Goal: Transaction & Acquisition: Download file/media

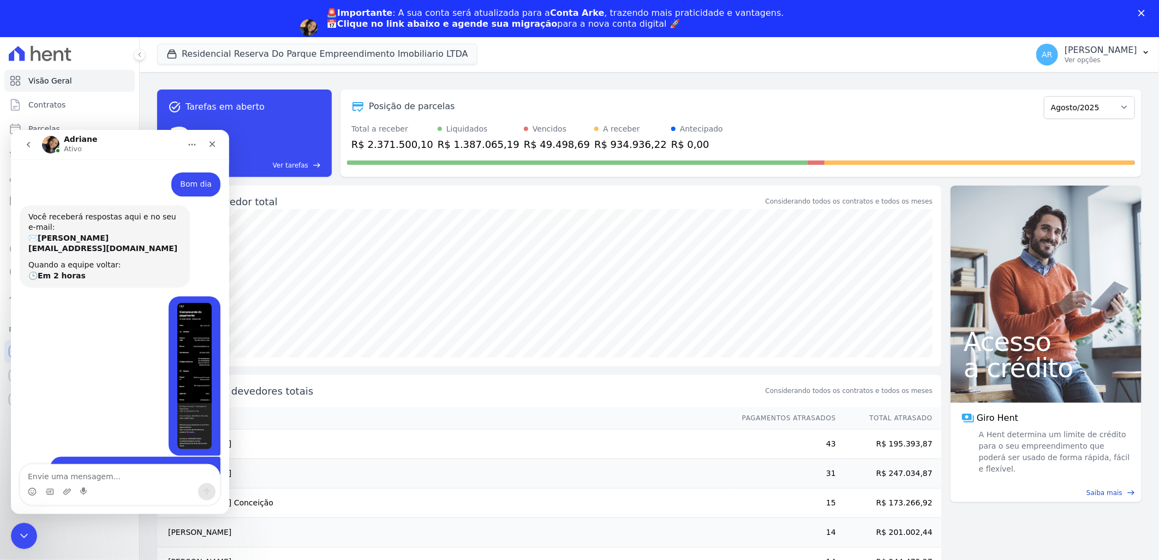
scroll to position [325, 0]
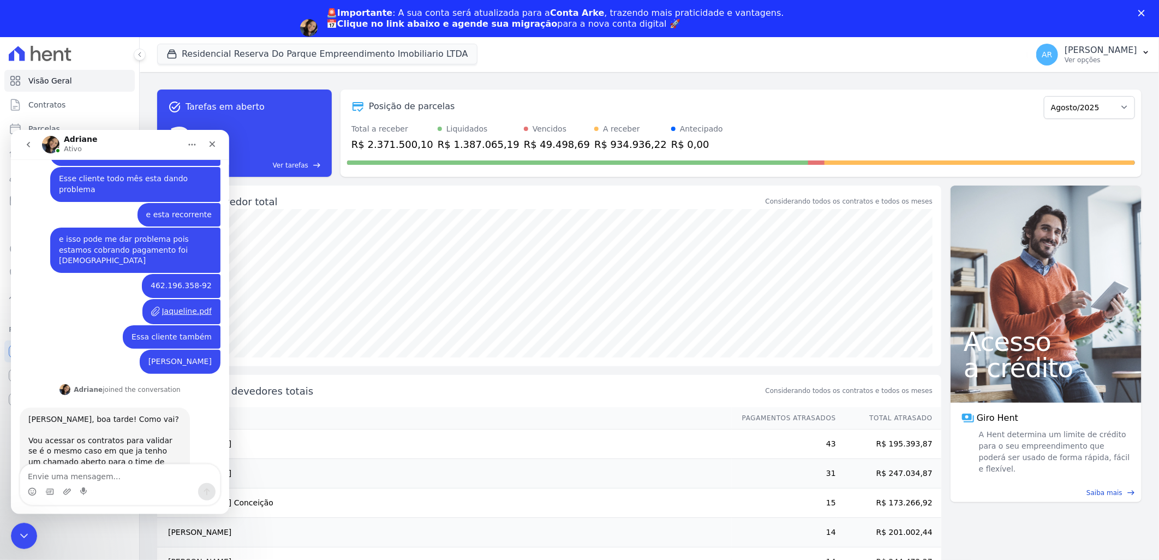
click at [126, 482] on textarea "Envie uma mensagem..." at bounding box center [120, 473] width 200 height 19
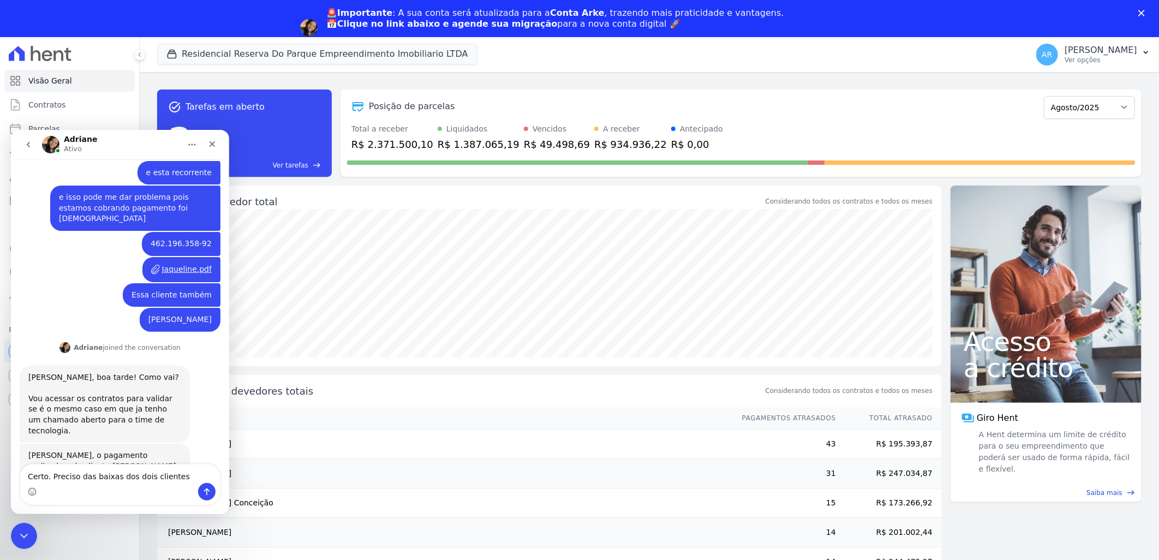
scroll to position [389, 0]
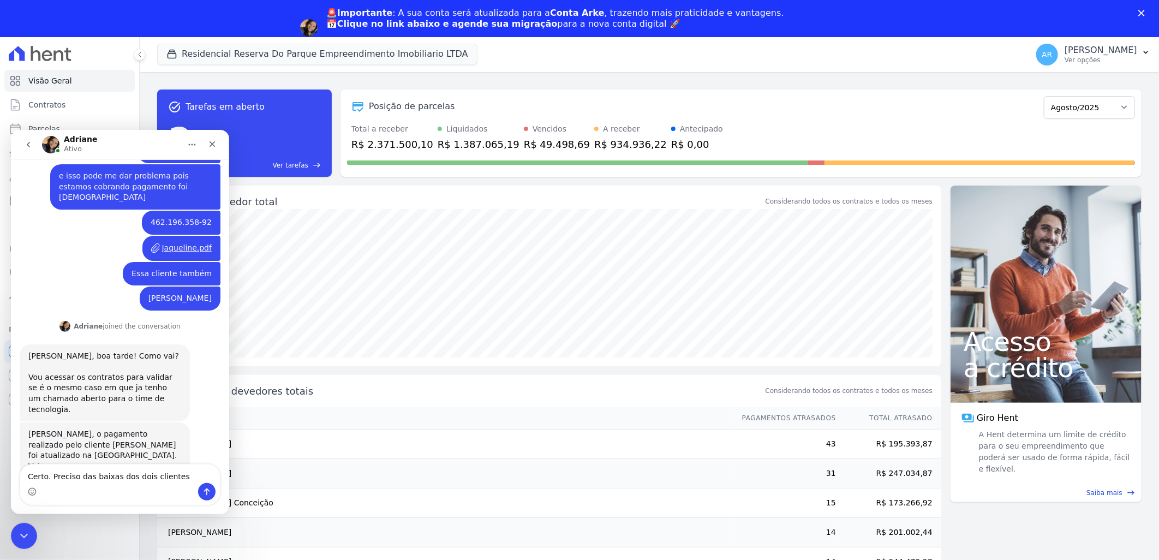
drag, startPoint x: 50, startPoint y: 476, endPoint x: 329, endPoint y: 471, distance: 279.4
click at [229, 471] on html "[PERSON_NAME] Bom dia [PERSON_NAME] • Há 1h Você receberá respostas aqui e no s…" at bounding box center [120, 321] width 218 height 384
type textarea "Certo."
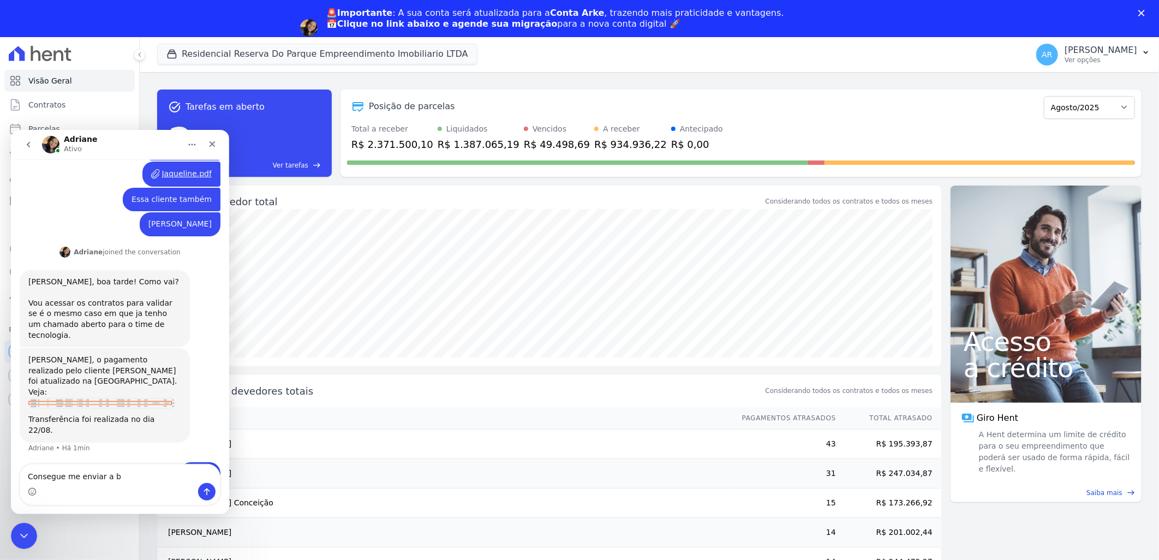
scroll to position [462, 0]
type textarea "Consegue me enviar a remessa por favor?"
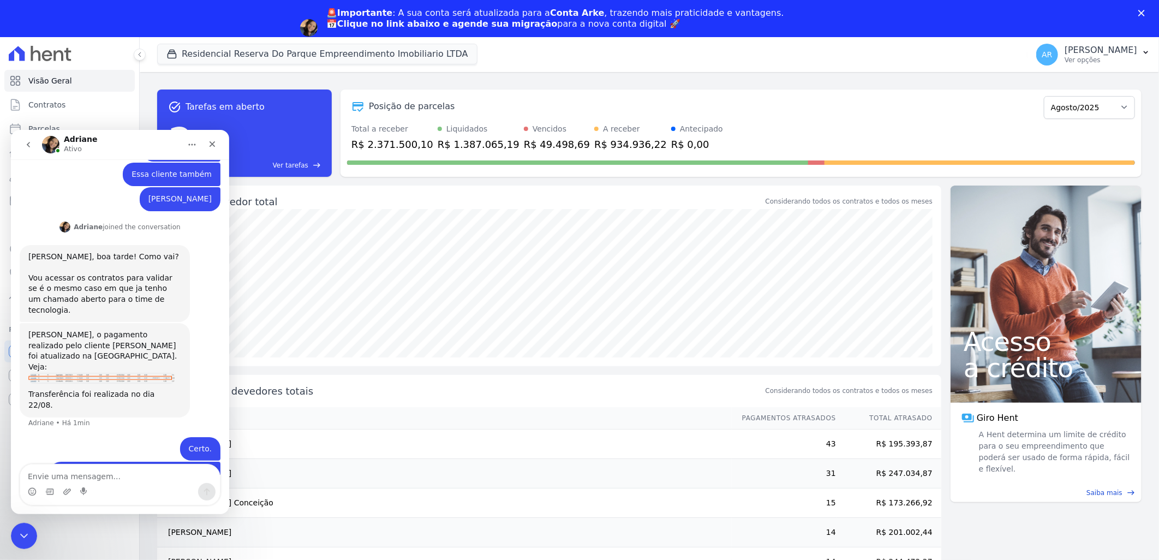
scroll to position [487, 0]
click at [307, 420] on th "Nome" at bounding box center [444, 418] width 575 height 22
click at [214, 145] on icon "Fechar" at bounding box center [213, 144] width 6 height 6
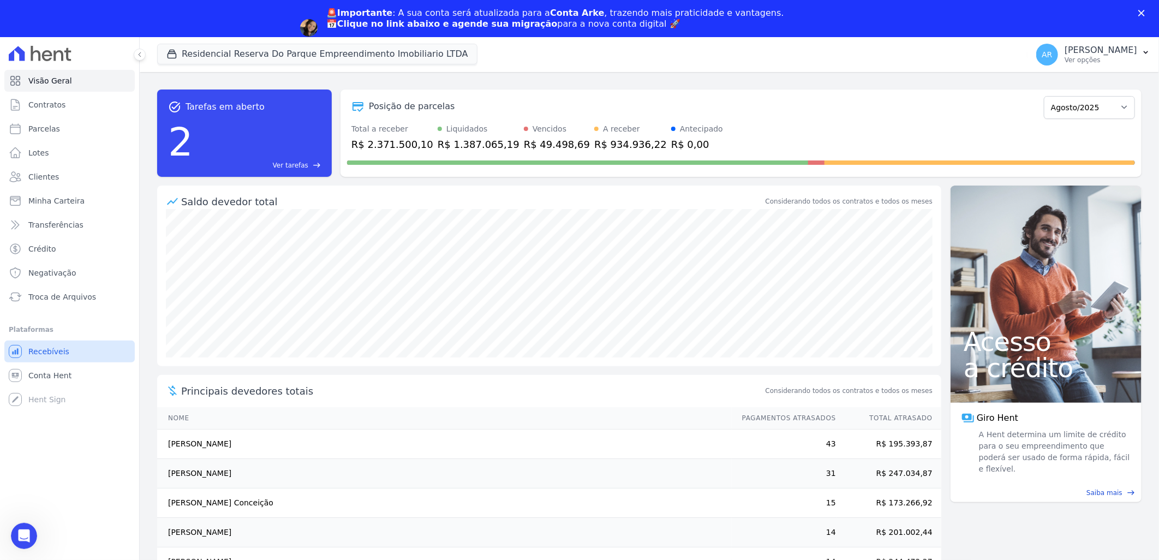
click at [58, 355] on span "Recebíveis" at bounding box center [48, 351] width 41 height 11
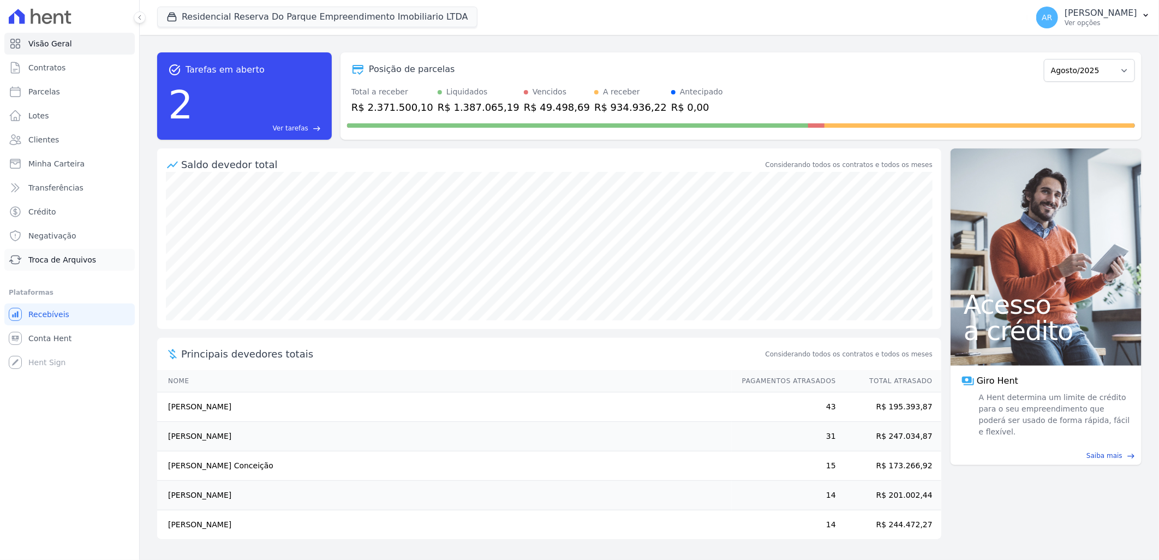
click at [74, 264] on span "Troca de Arquivos" at bounding box center [62, 259] width 68 height 11
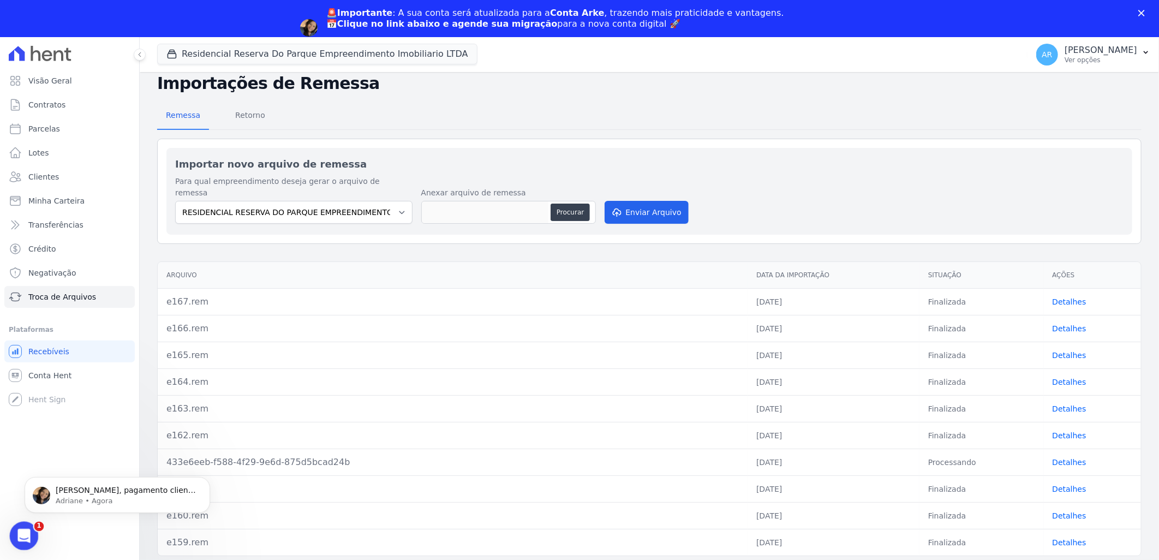
click at [30, 535] on div "Abertura do Messenger da Intercom" at bounding box center [22, 534] width 36 height 36
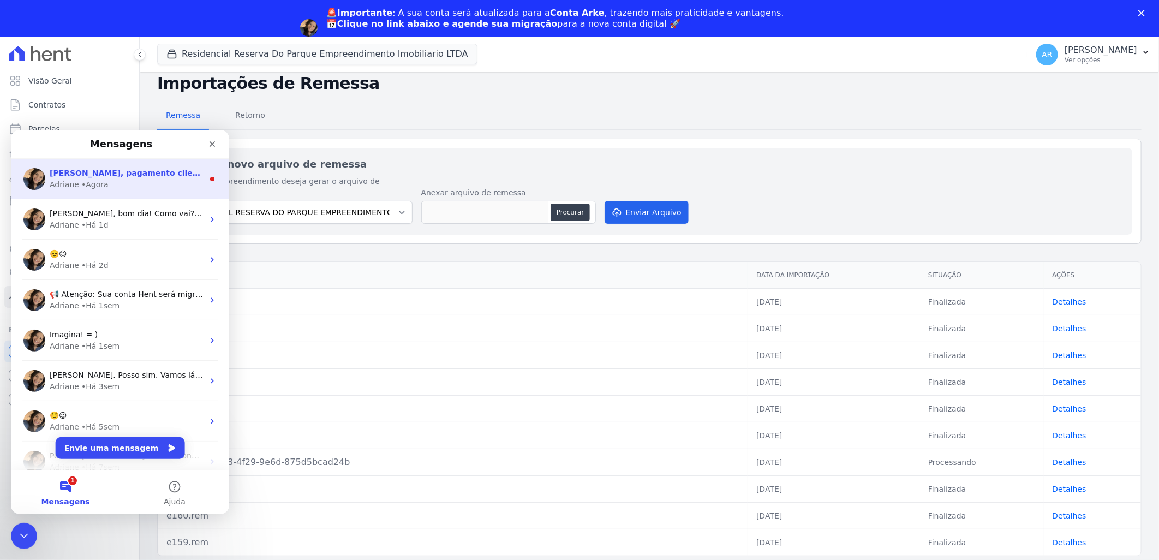
click at [115, 176] on span "[PERSON_NAME], pagamento cliente [PERSON_NAME]. É o mesmo caso ja identicado e …" at bounding box center [576, 172] width 1053 height 9
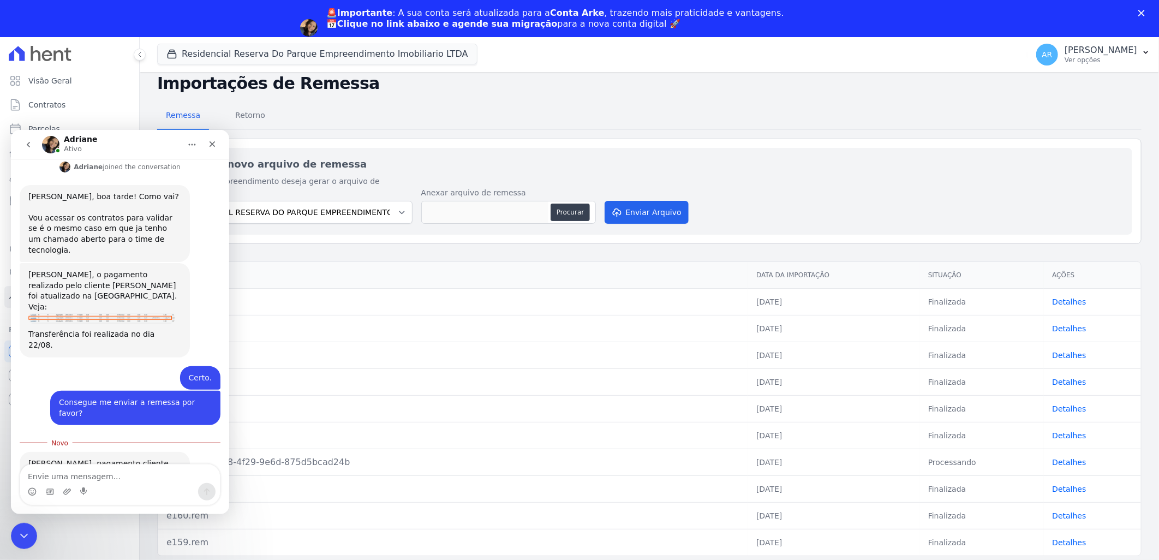
scroll to position [549, 0]
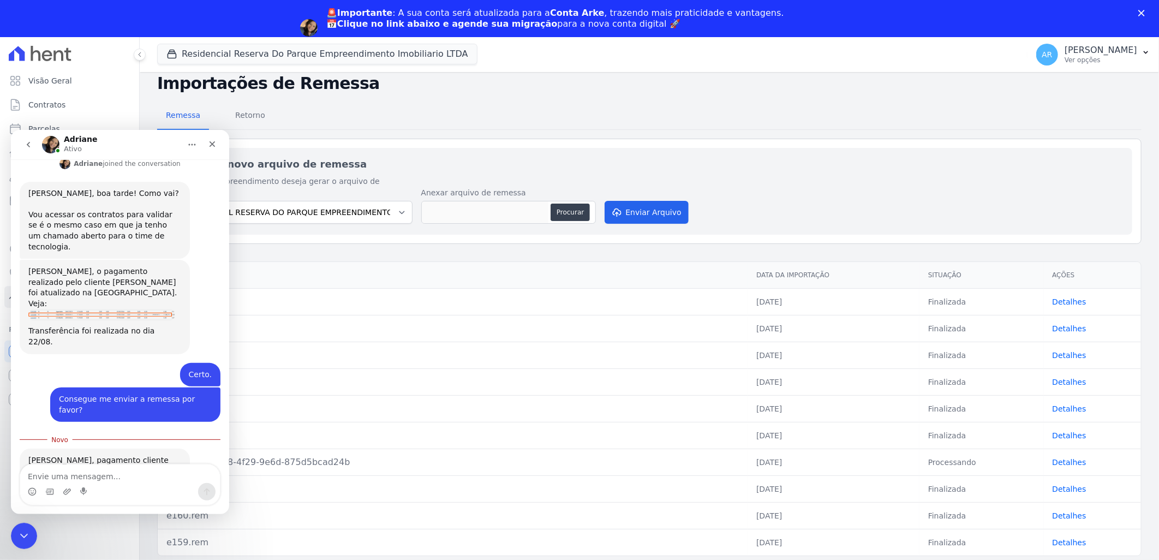
click at [95, 470] on textarea "Envie uma mensagem..." at bounding box center [120, 473] width 200 height 19
click at [722, 148] on div "Importar novo arquivo de remessa Para qual empreendimento deseja gerar o arquiv…" at bounding box center [649, 191] width 966 height 87
click at [252, 118] on span "Retorno" at bounding box center [250, 115] width 43 height 22
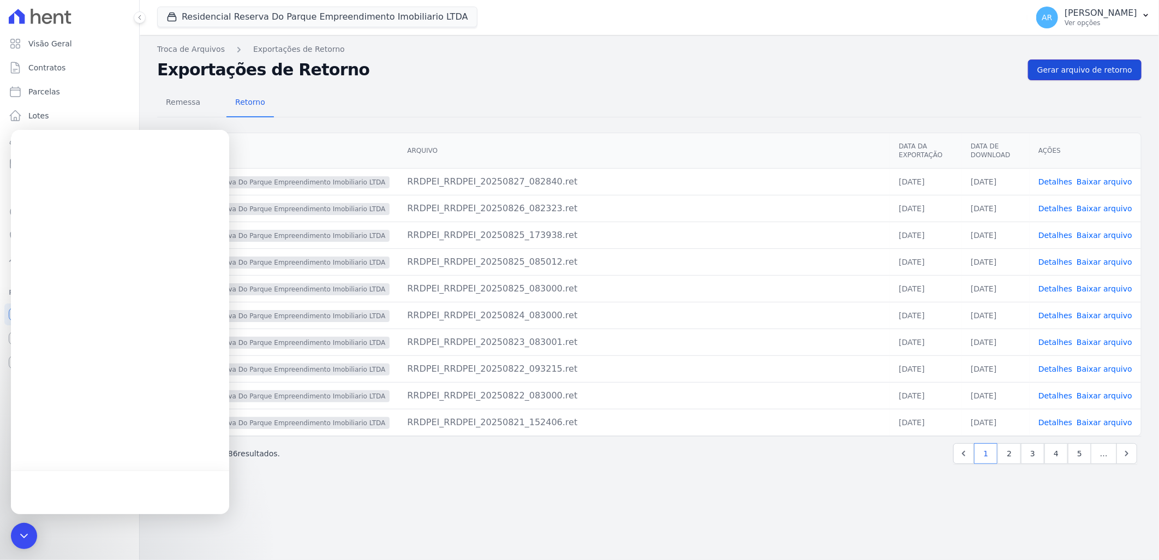
click at [1061, 71] on span "Gerar arquivo de retorno" at bounding box center [1084, 69] width 95 height 11
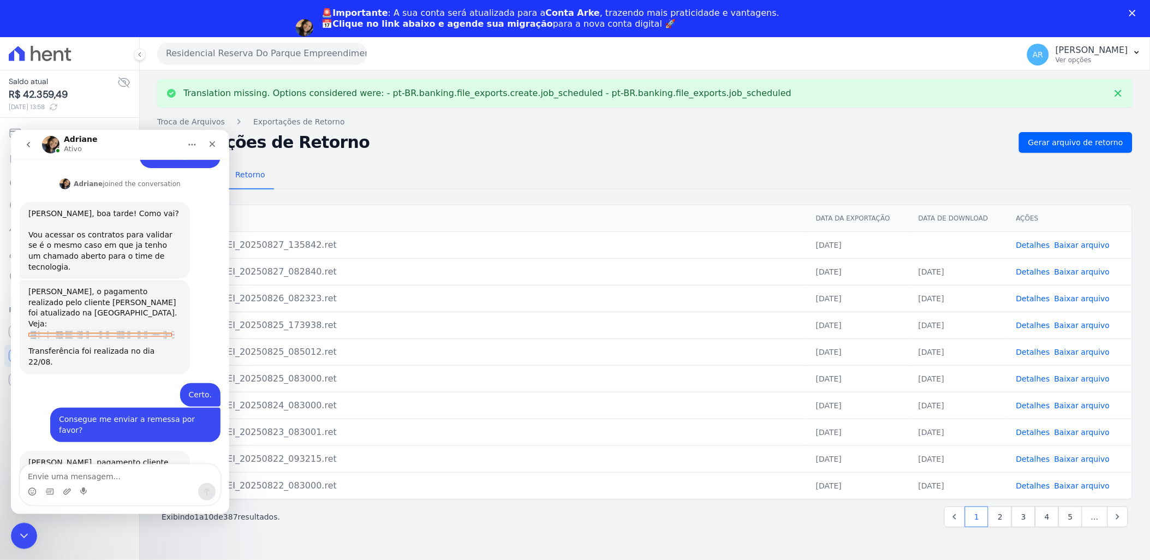
scroll to position [531, 0]
click at [214, 142] on icon "Fechar" at bounding box center [212, 143] width 9 height 9
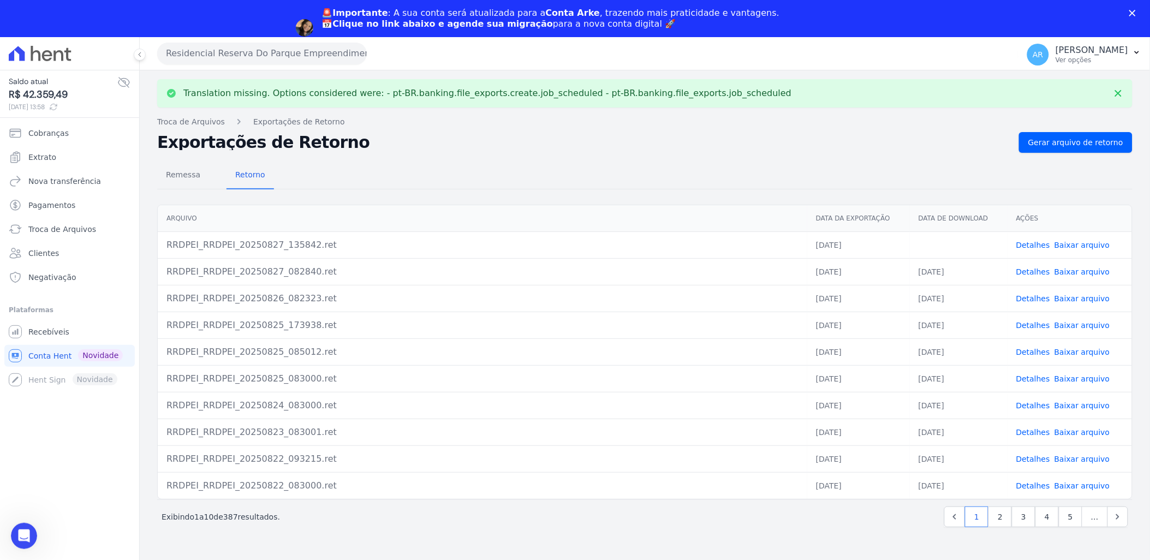
click at [1065, 241] on link "Baixar arquivo" at bounding box center [1082, 245] width 56 height 9
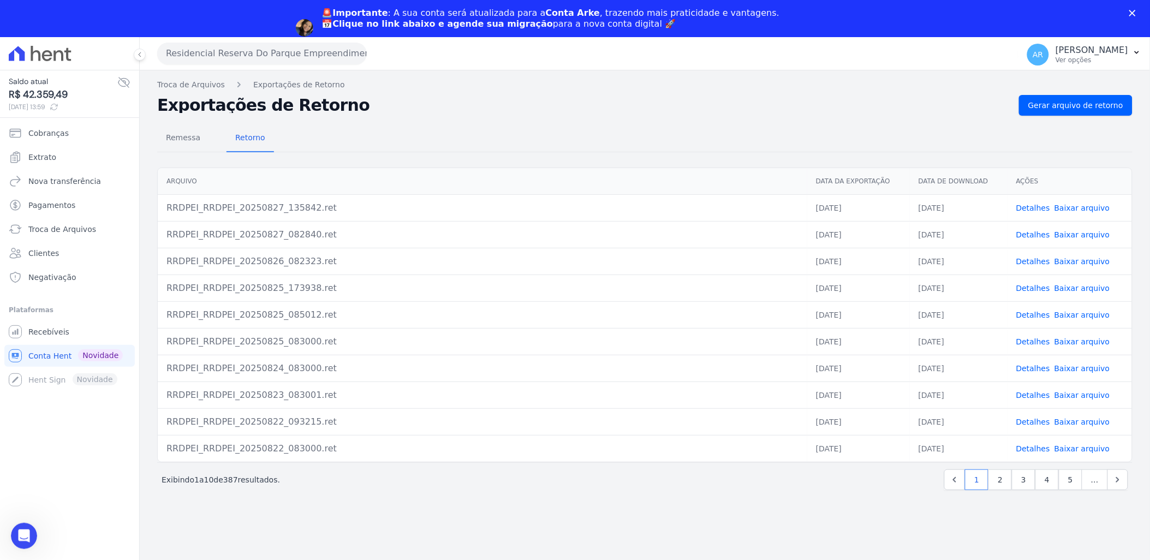
scroll to position [37, 0]
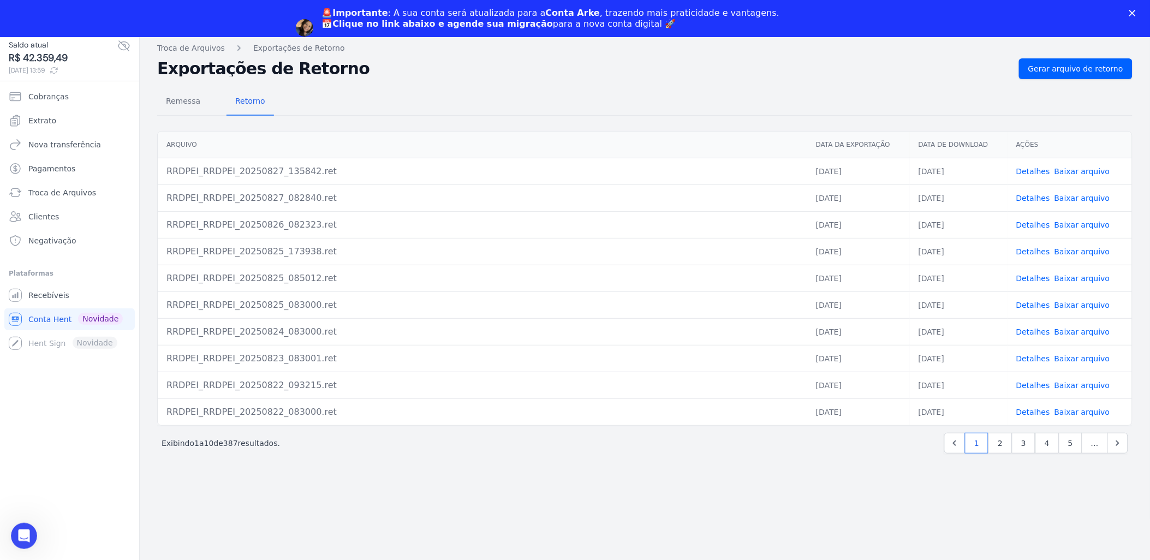
click at [1032, 381] on link "Detalhes" at bounding box center [1033, 385] width 34 height 9
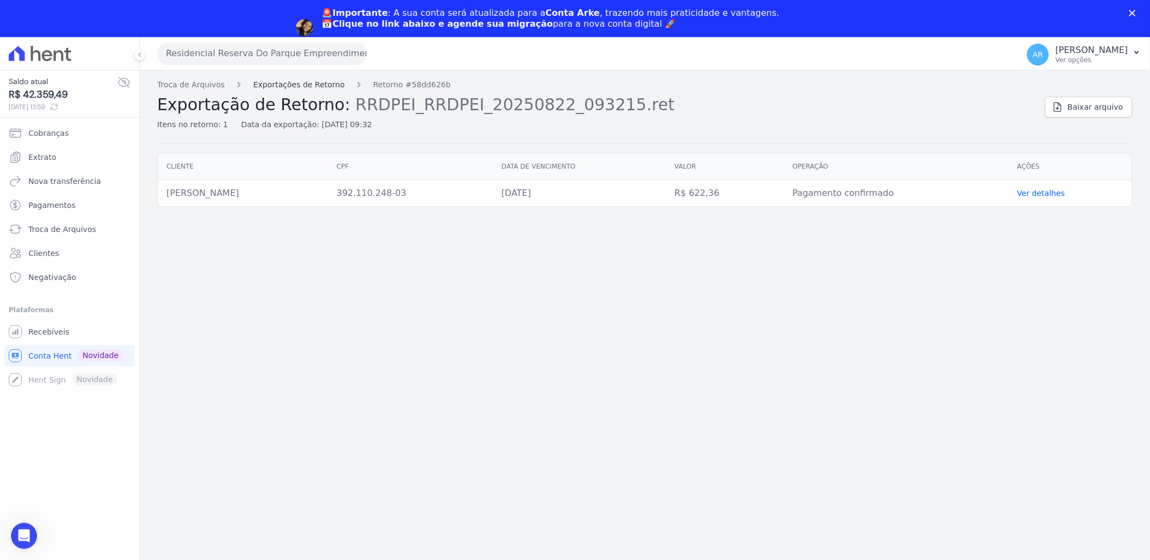
click at [314, 83] on link "Exportações de Retorno" at bounding box center [299, 84] width 92 height 11
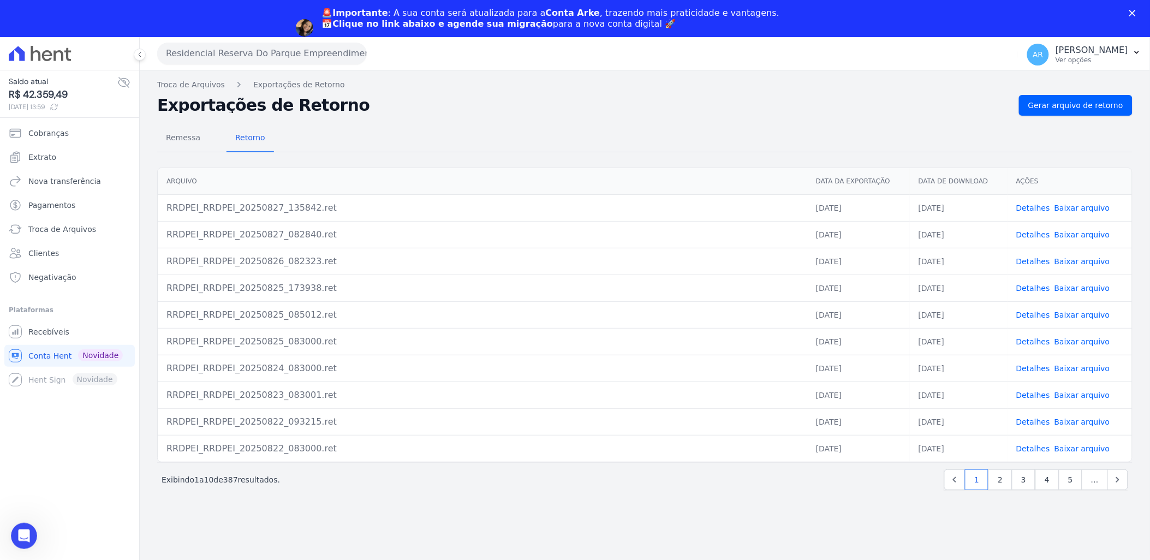
click at [1036, 449] on link "Detalhes" at bounding box center [1033, 448] width 34 height 9
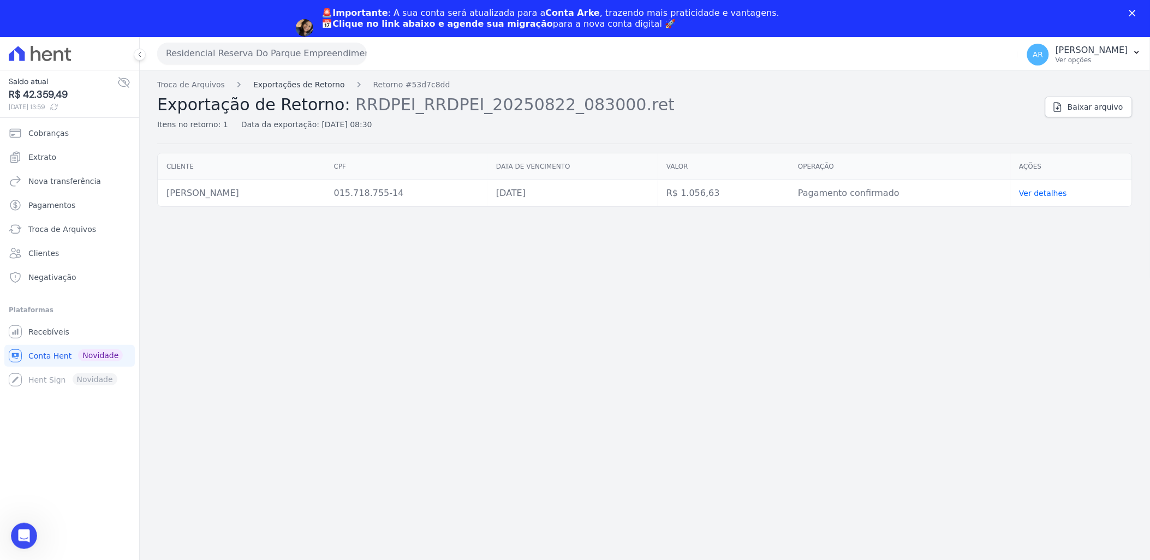
click at [286, 86] on link "Exportações de Retorno" at bounding box center [299, 84] width 92 height 11
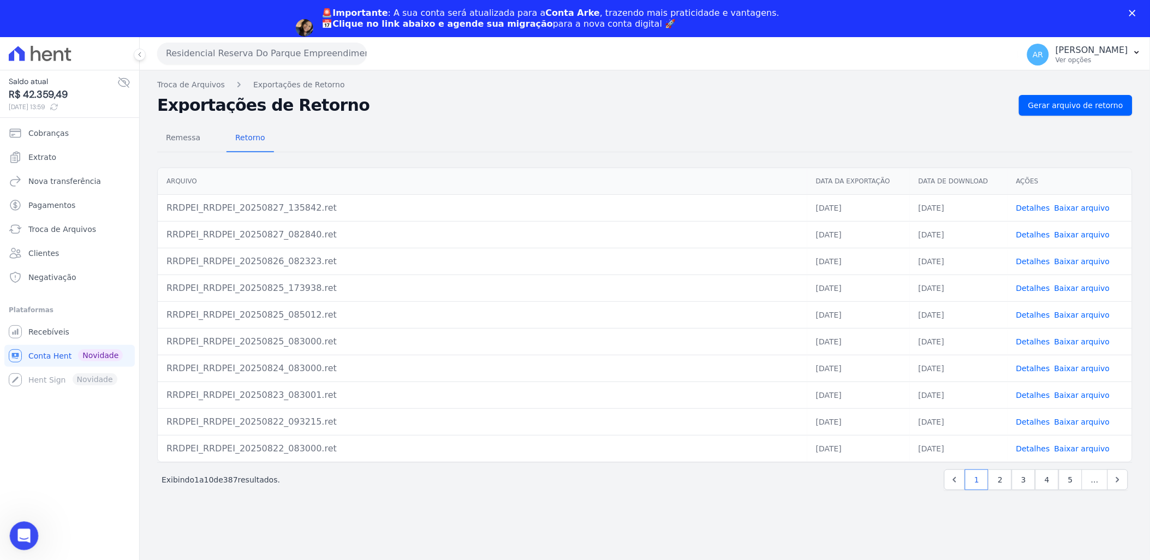
click at [27, 522] on div "Abertura do Messenger da Intercom" at bounding box center [22, 534] width 36 height 36
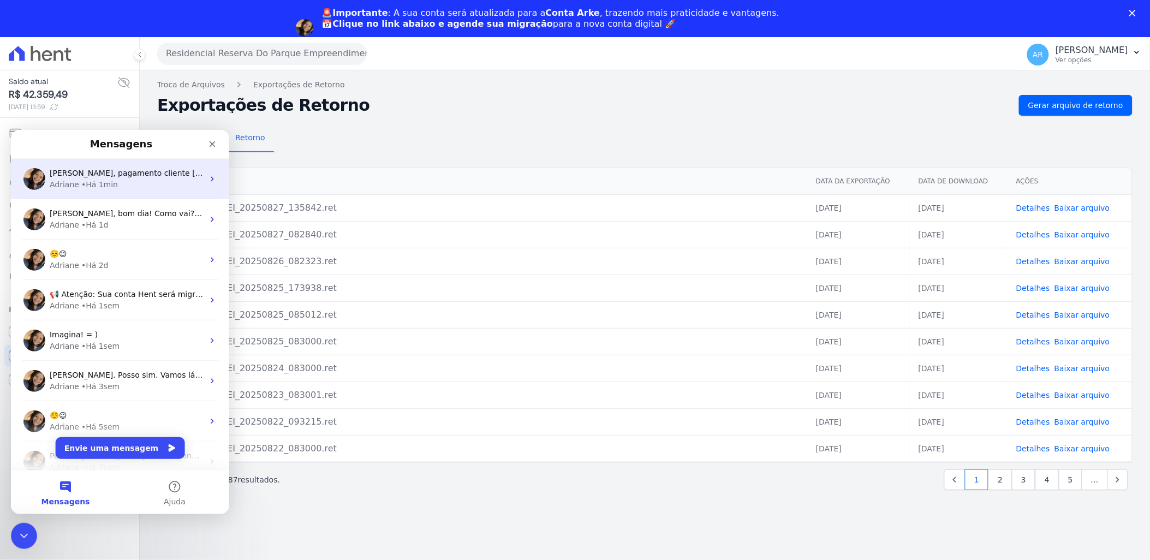
click at [98, 183] on div "• Há 1min" at bounding box center [99, 183] width 37 height 11
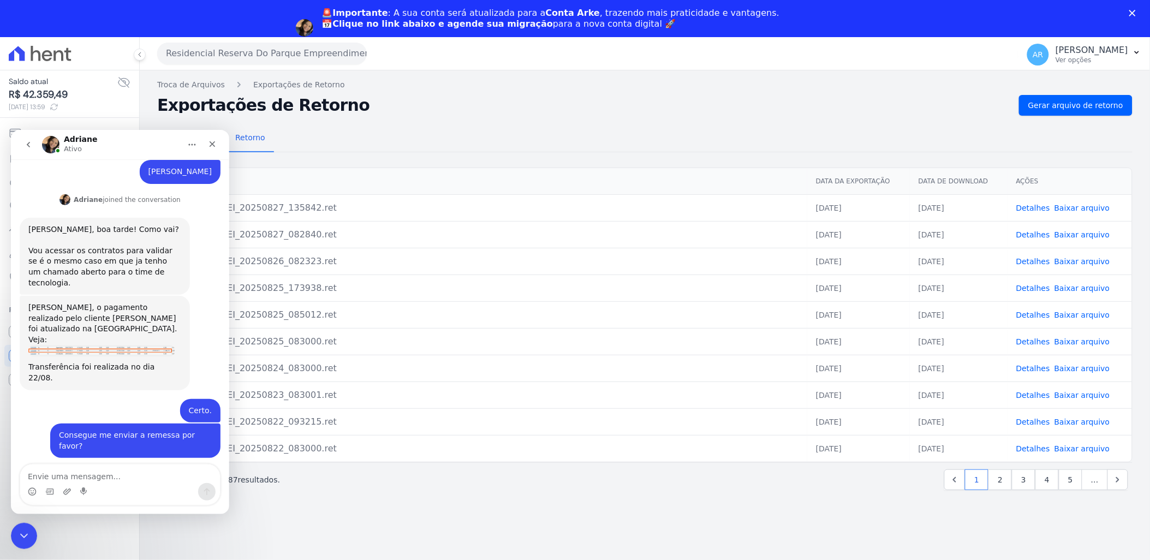
scroll to position [531, 0]
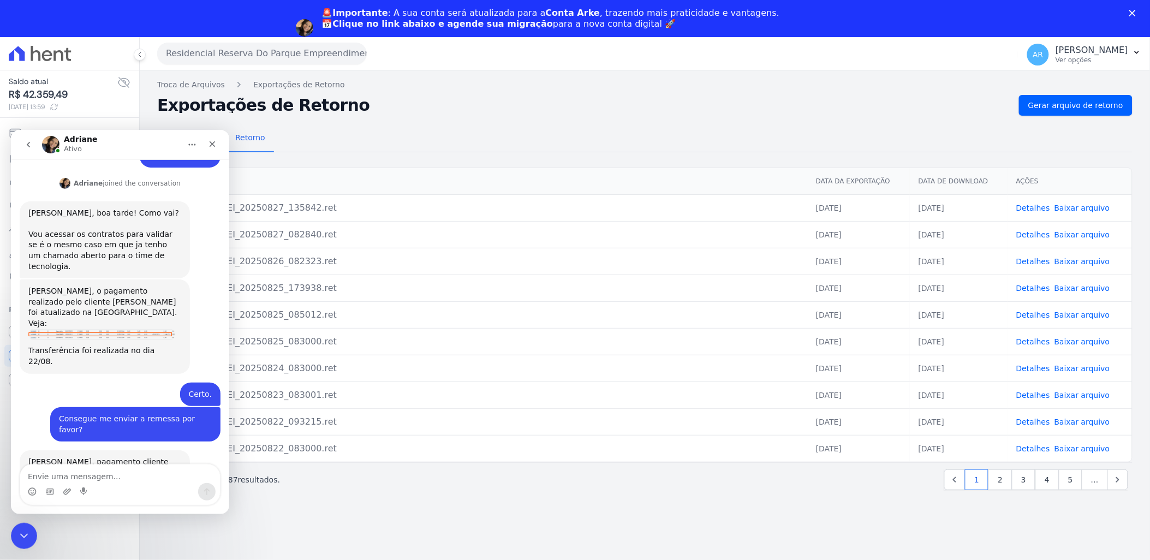
click at [97, 328] on img "Adriane diz…" at bounding box center [101, 333] width 146 height 11
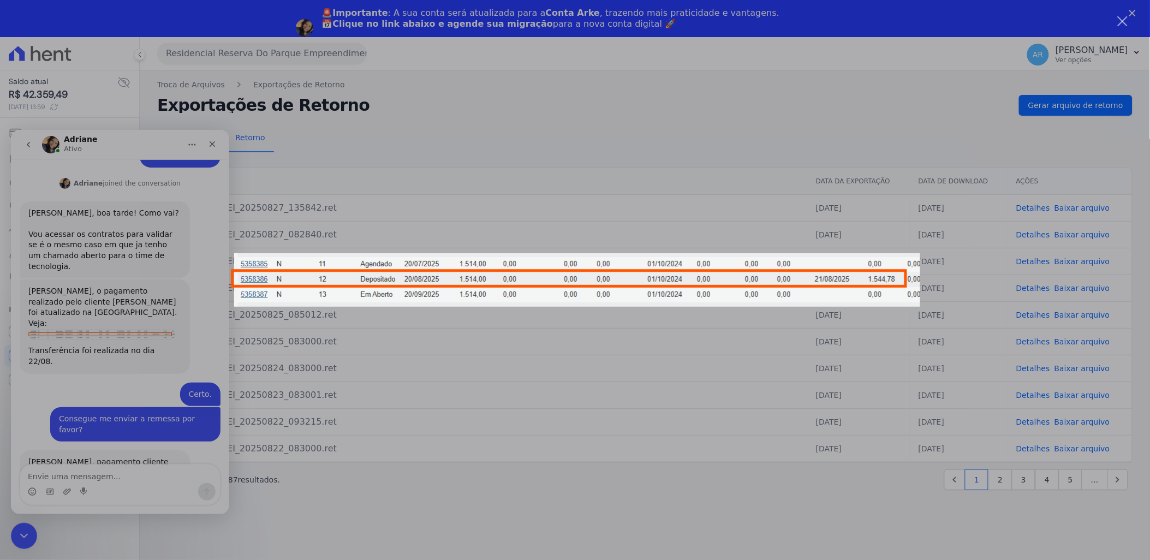
click at [863, 349] on div "Messenger da Intercom" at bounding box center [575, 280] width 1150 height 560
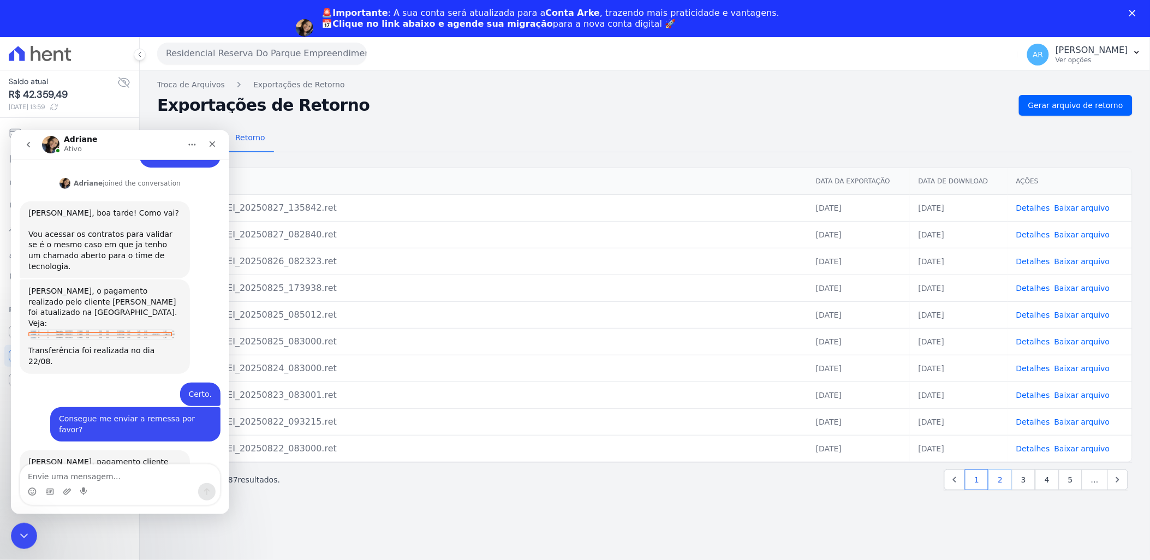
click at [1007, 482] on link "2" at bounding box center [999, 479] width 23 height 21
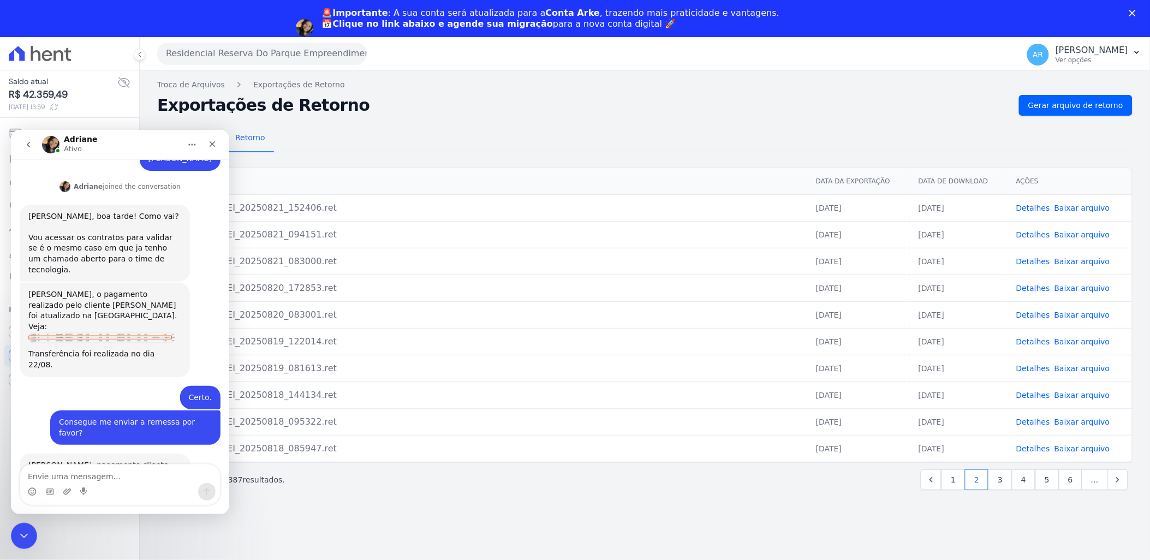
scroll to position [531, 0]
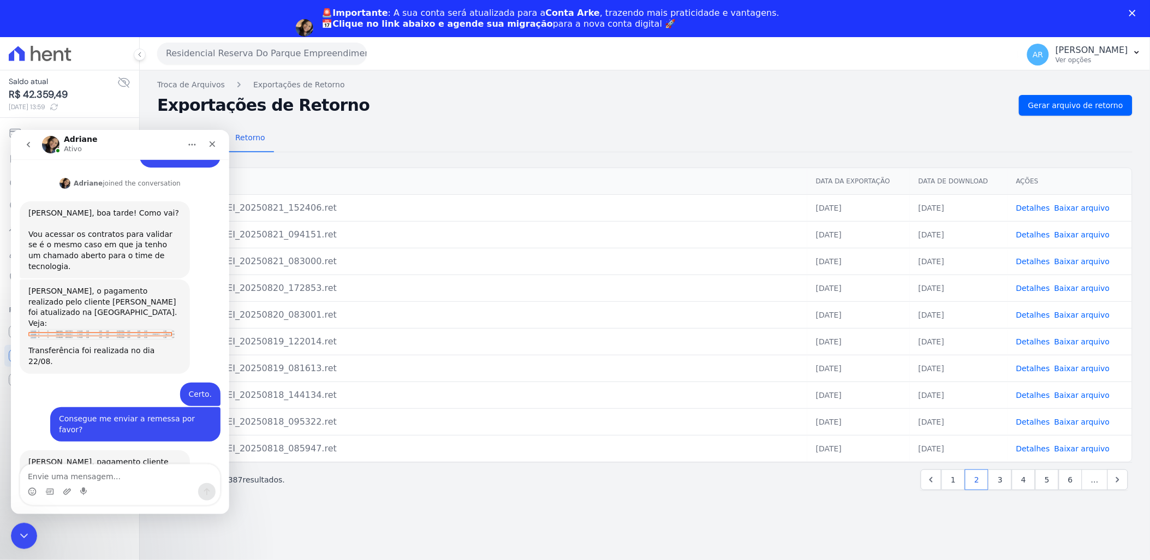
click at [1033, 206] on link "Detalhes" at bounding box center [1033, 208] width 34 height 9
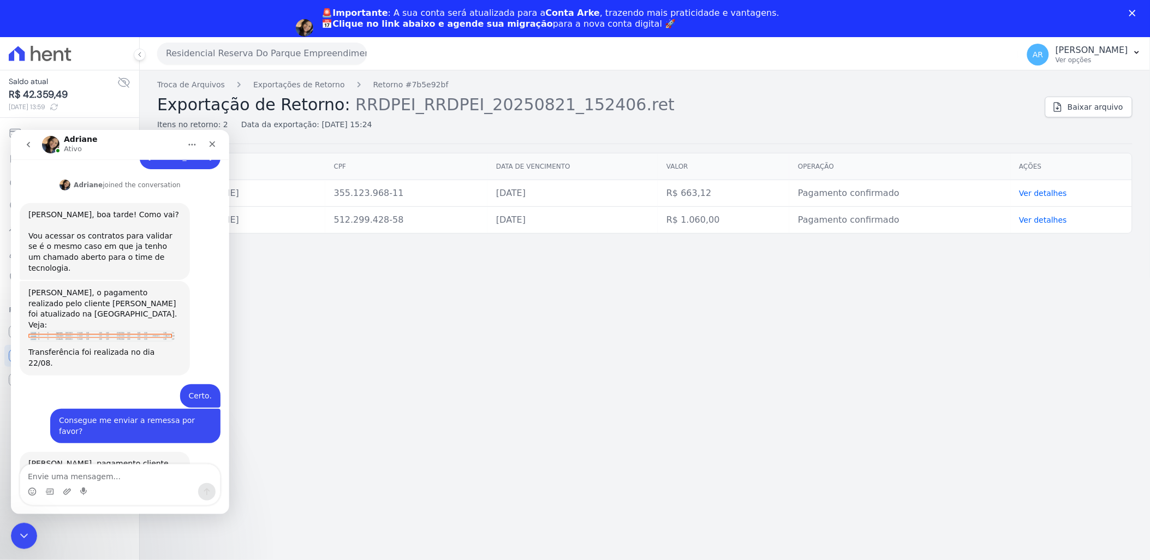
scroll to position [531, 0]
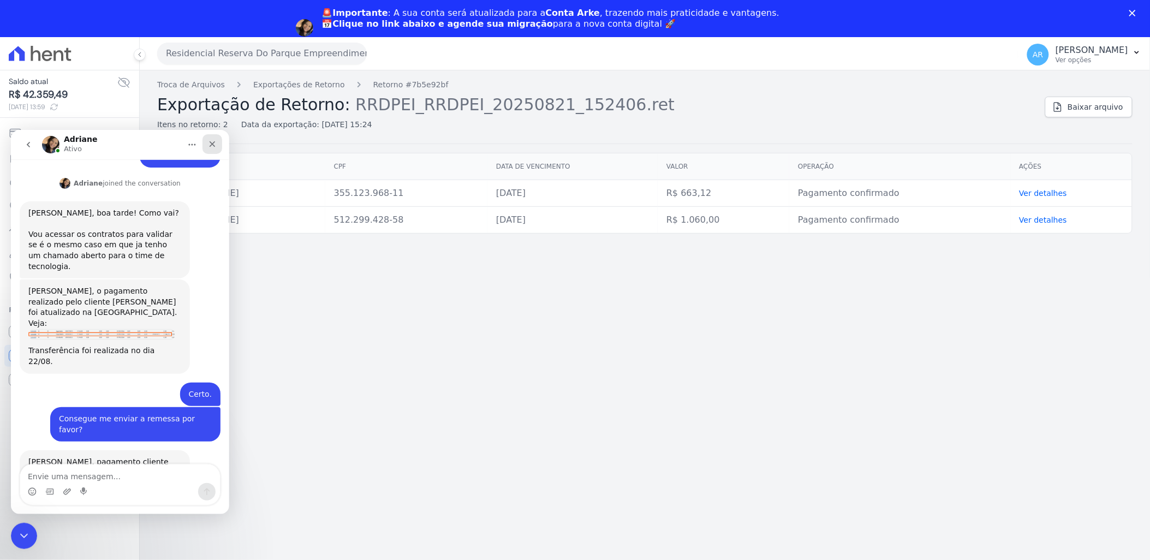
click at [216, 146] on icon "Fechar" at bounding box center [212, 143] width 9 height 9
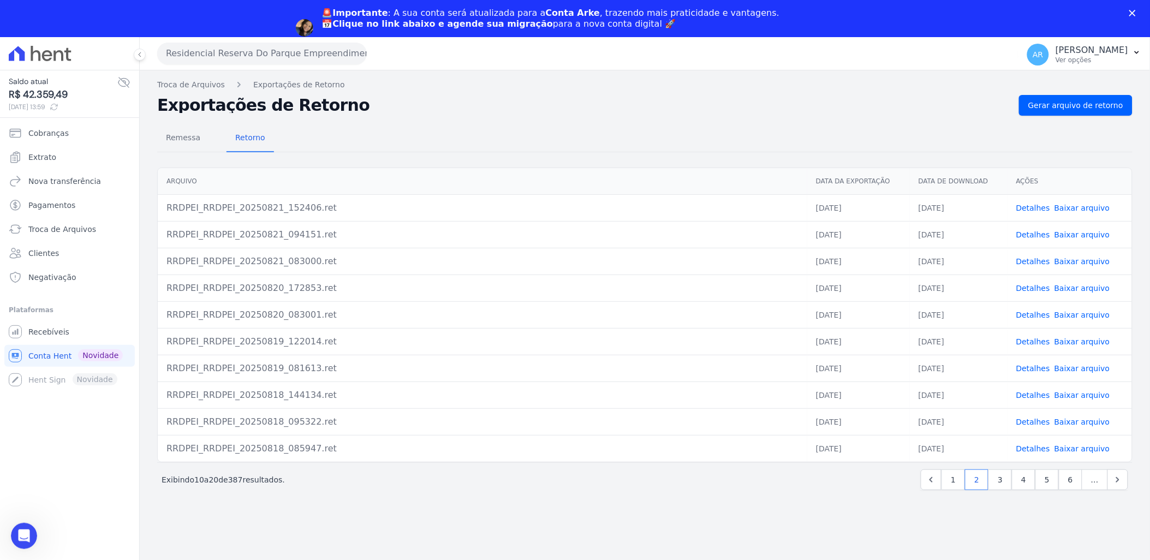
click at [1039, 234] on link "Detalhes" at bounding box center [1033, 234] width 34 height 9
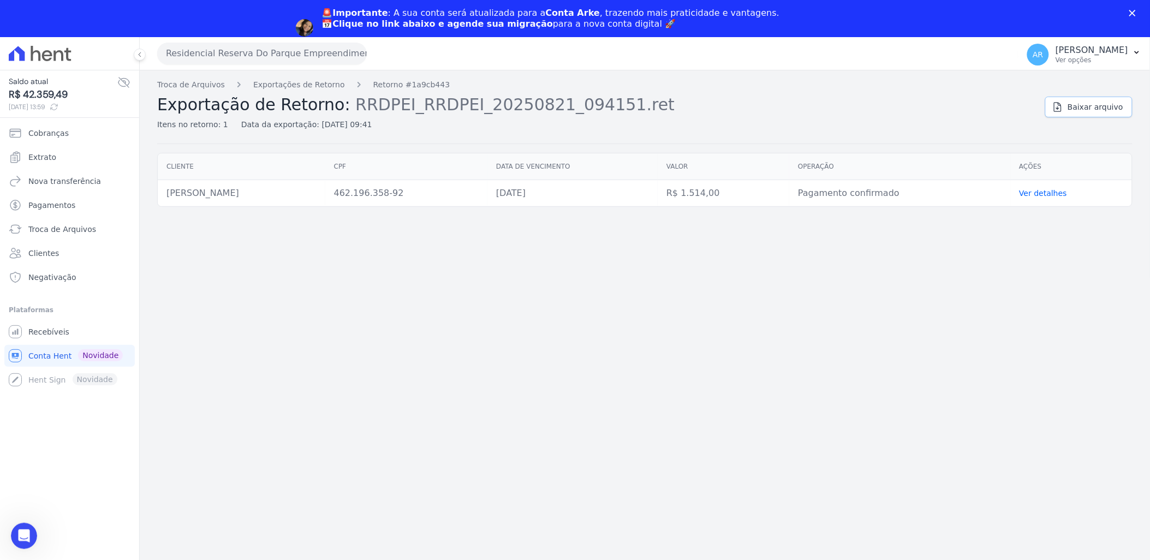
click at [1104, 102] on span "Baixar arquivo" at bounding box center [1095, 106] width 56 height 11
click at [61, 356] on span "Conta Hent" at bounding box center [49, 355] width 43 height 11
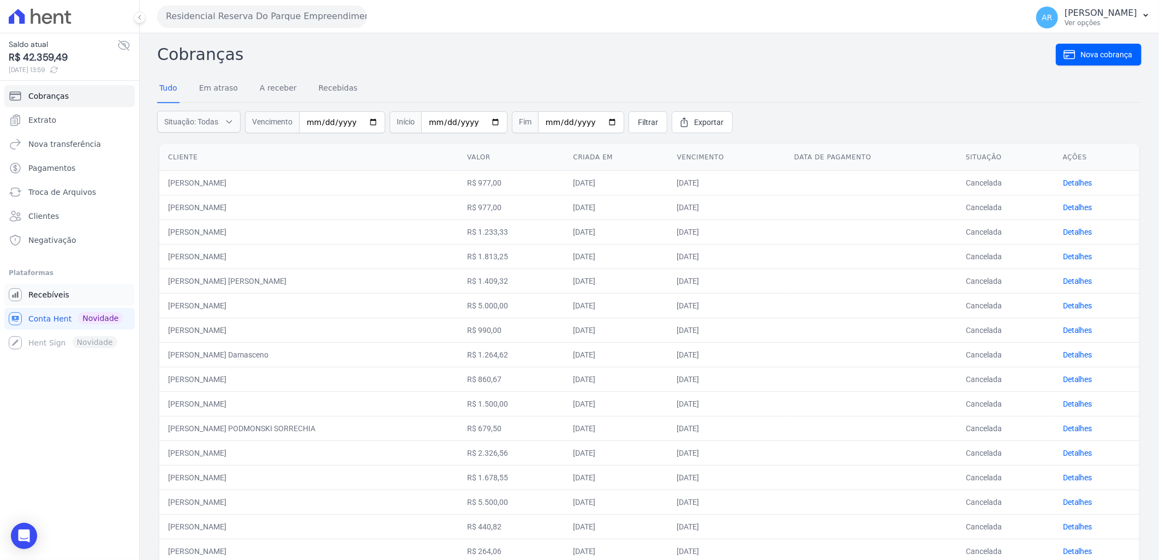
click at [57, 300] on link "Recebíveis" at bounding box center [69, 295] width 130 height 22
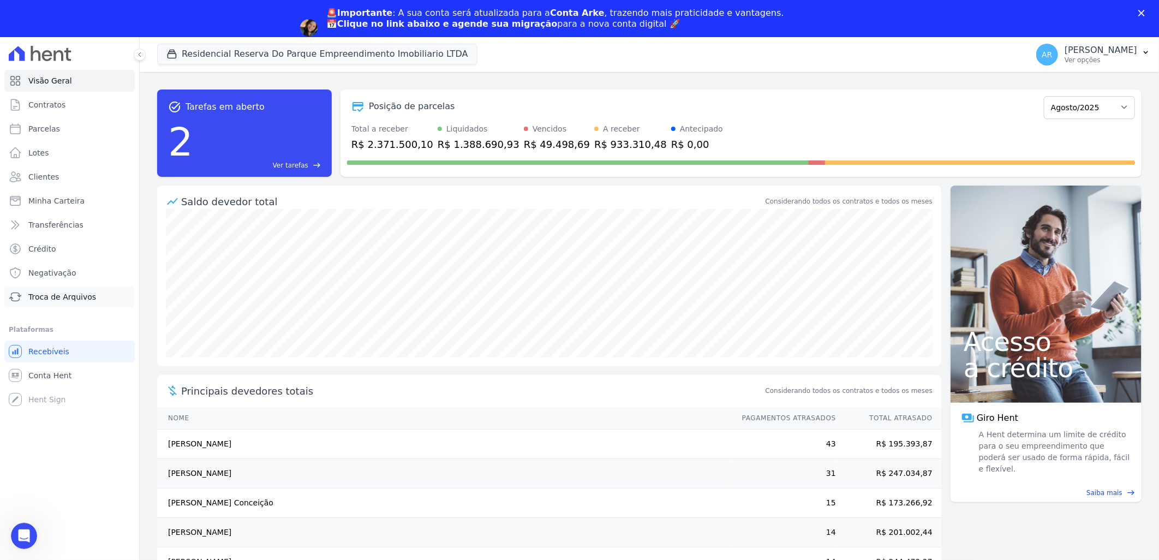
click at [63, 291] on span "Troca de Arquivos" at bounding box center [62, 296] width 68 height 11
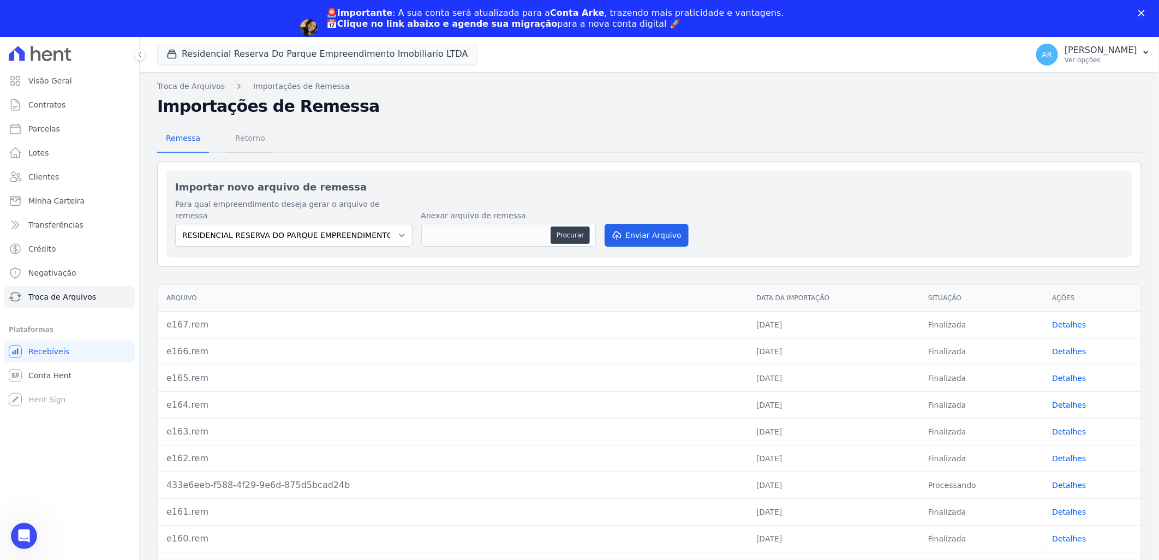
click at [230, 140] on span "Retorno" at bounding box center [250, 138] width 43 height 22
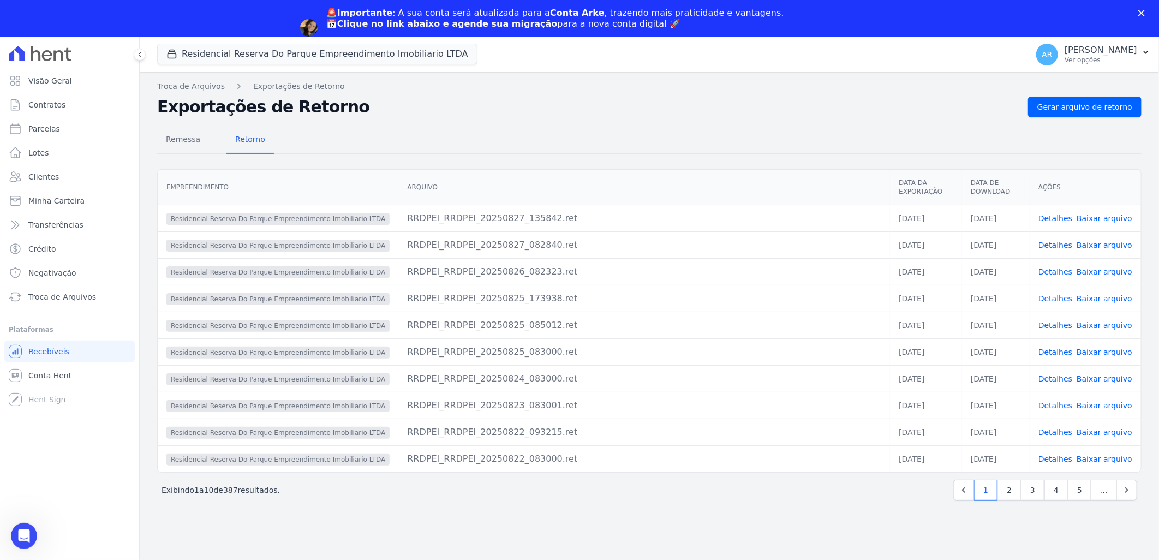
click at [1084, 74] on div "Troca de Arquivos Exportações de Retorno Exportações de Retorno Gerar arquivo d…" at bounding box center [649, 334] width 1019 height 525
click at [1083, 92] on nav "Troca de Arquivos Exportações de Retorno" at bounding box center [649, 86] width 984 height 11
click at [1083, 100] on link "Gerar arquivo de retorno" at bounding box center [1084, 107] width 113 height 21
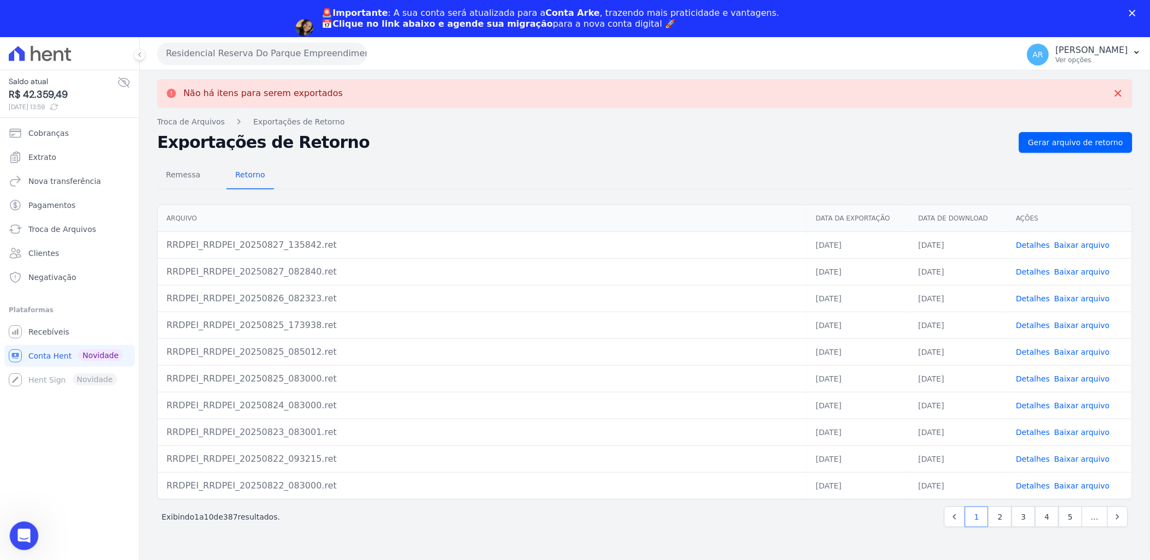
click at [27, 543] on div "Abertura do Messenger da Intercom" at bounding box center [22, 534] width 36 height 36
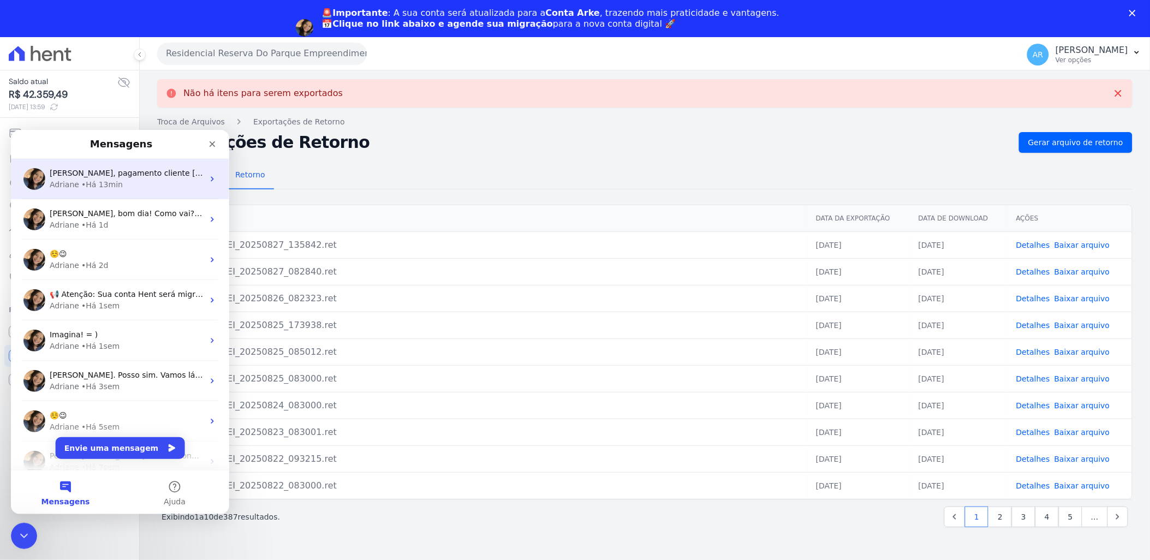
click at [139, 190] on div "Artur, pagamento cliente Jaqueline. É o mesmo caso ja identicado e acionado o t…" at bounding box center [120, 178] width 218 height 40
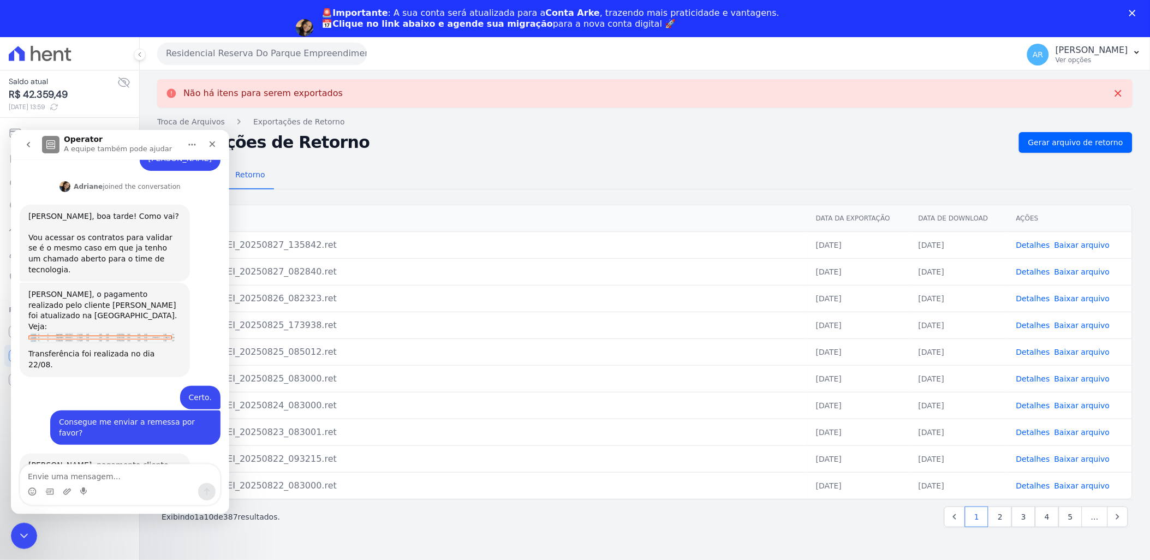
scroll to position [531, 0]
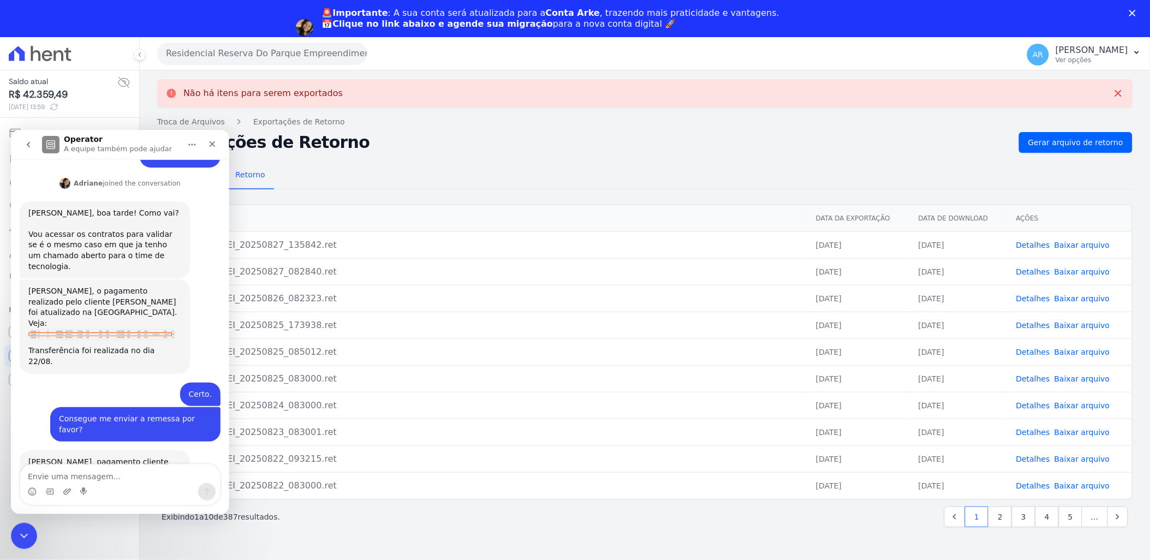
click at [121, 478] on textarea "Envie uma mensagem..." at bounding box center [120, 473] width 200 height 19
type textarea "Certo."
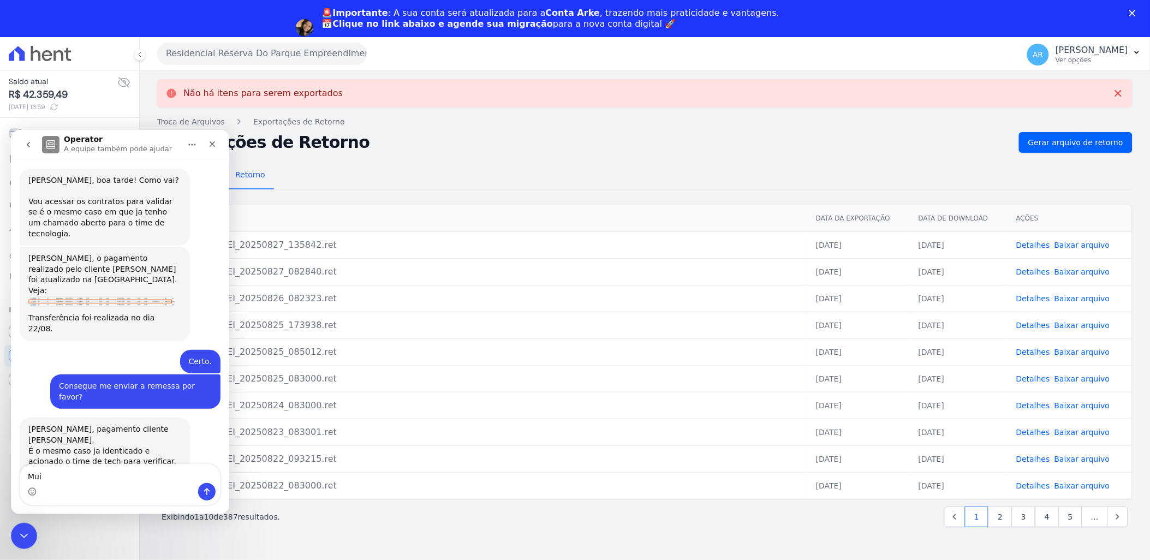
scroll to position [564, 0]
type textarea "Muito obrigada"
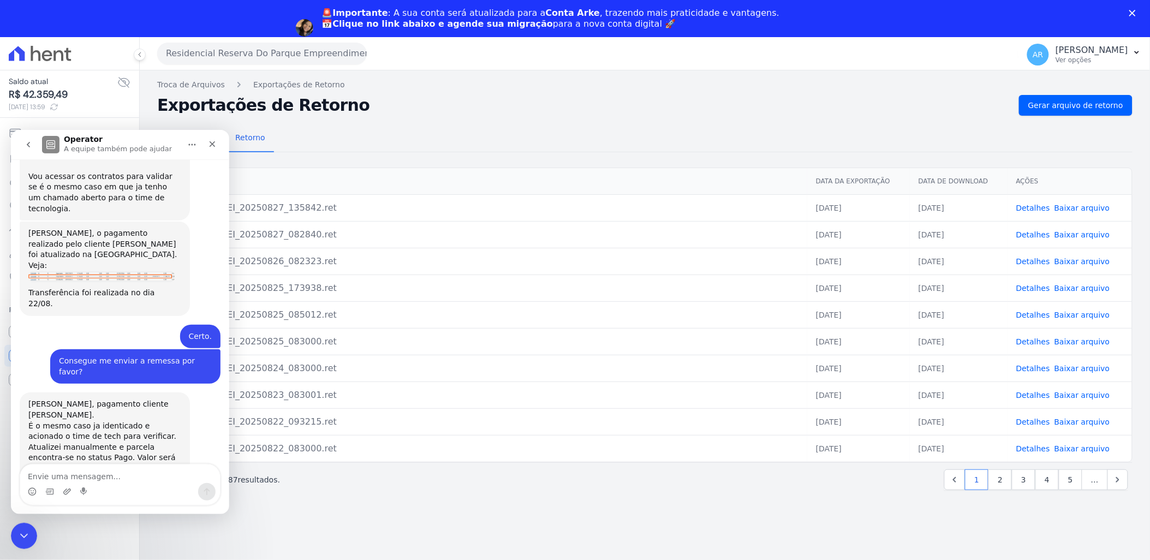
scroll to position [588, 0]
click at [216, 143] on icon "Fechar" at bounding box center [212, 143] width 9 height 9
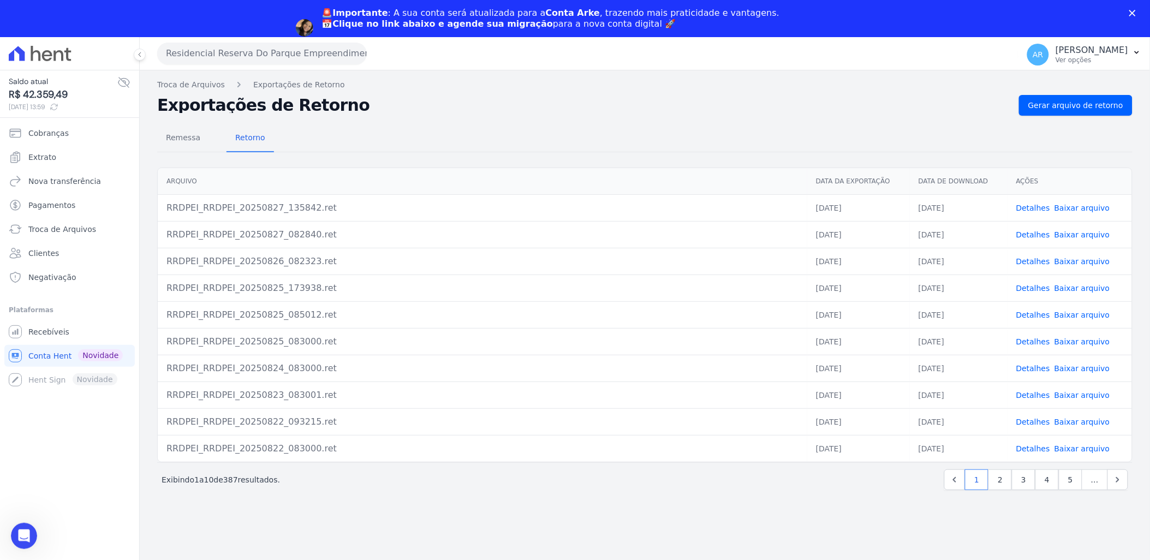
scroll to position [589, 0]
